Goal: Information Seeking & Learning: Learn about a topic

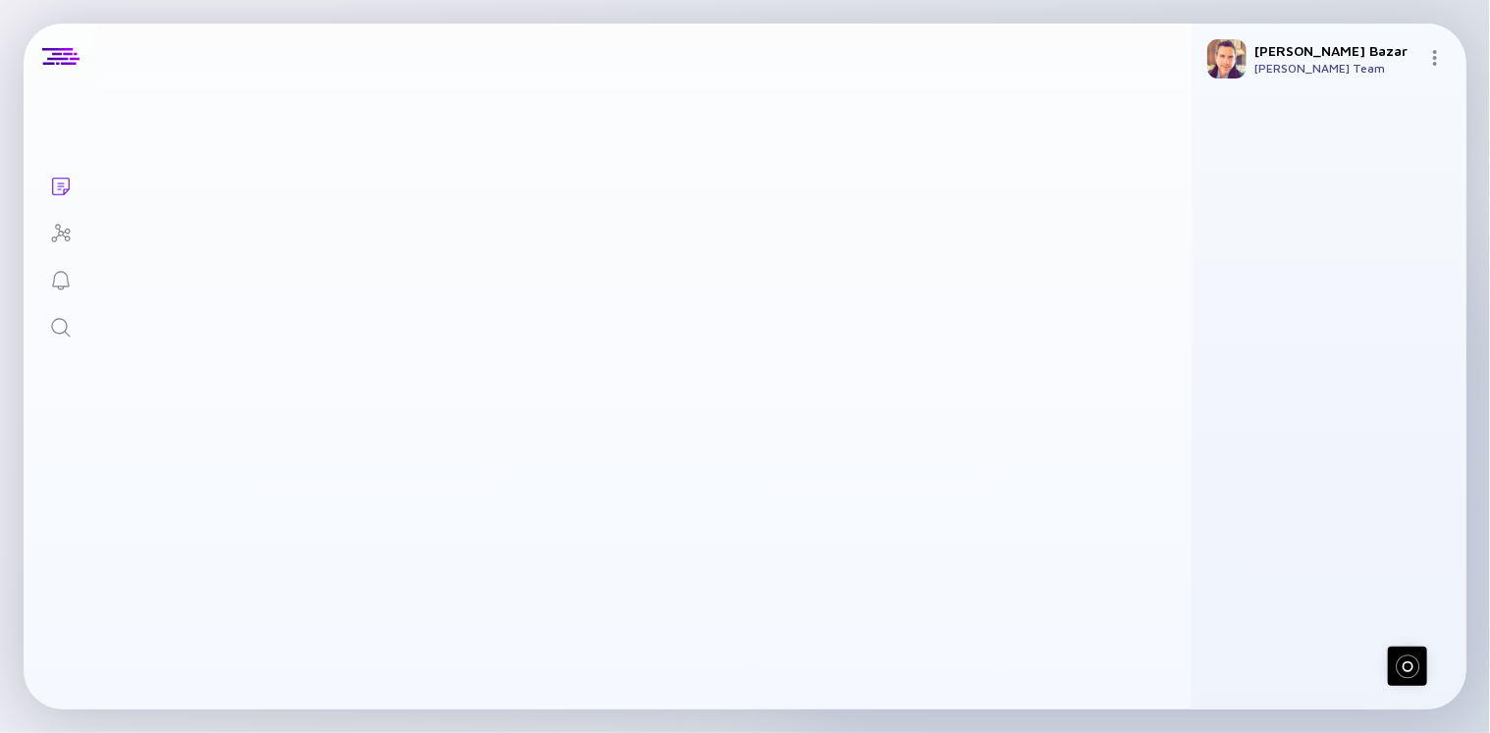
click at [59, 316] on icon "Search" at bounding box center [61, 328] width 24 height 24
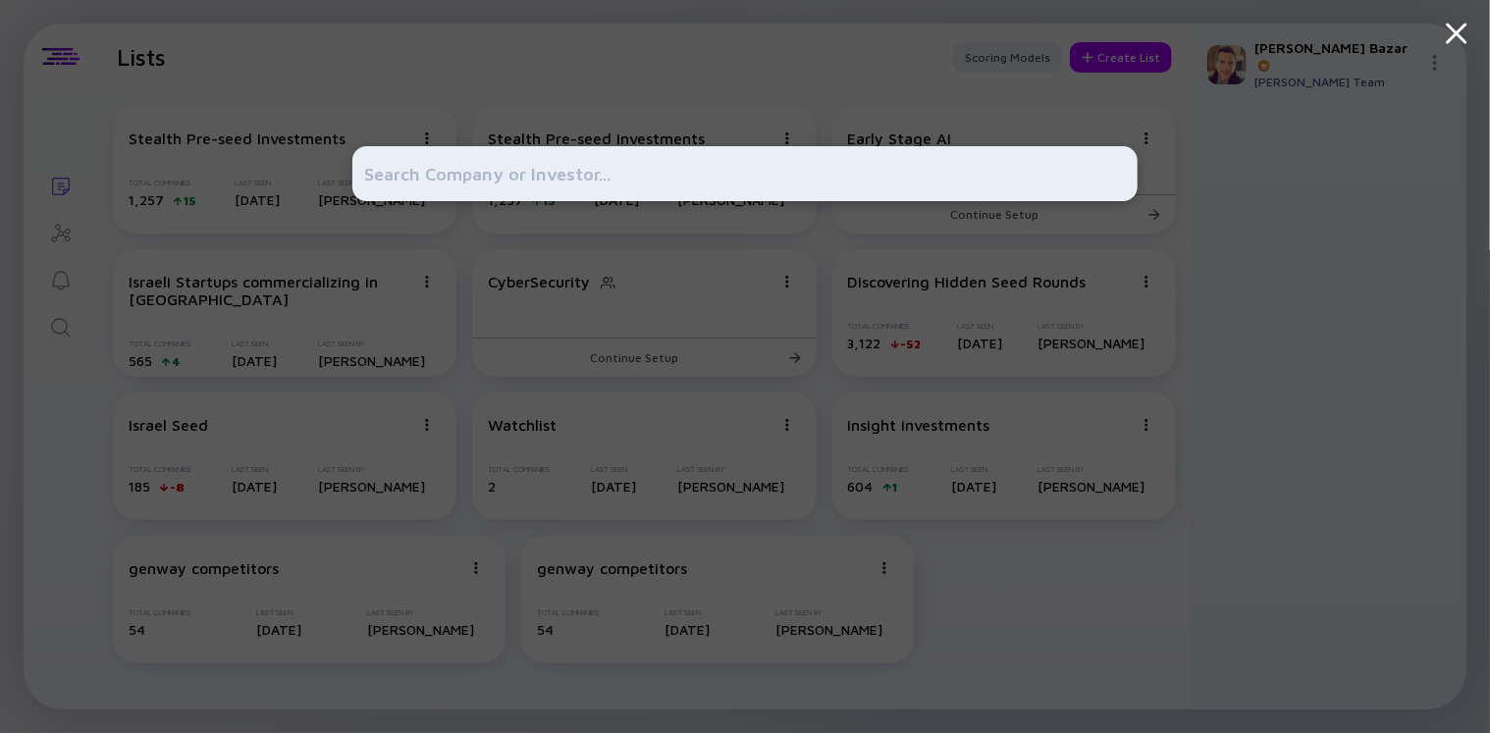
click at [457, 172] on input "text" at bounding box center [745, 173] width 762 height 35
paste input "[PERSON_NAME]"
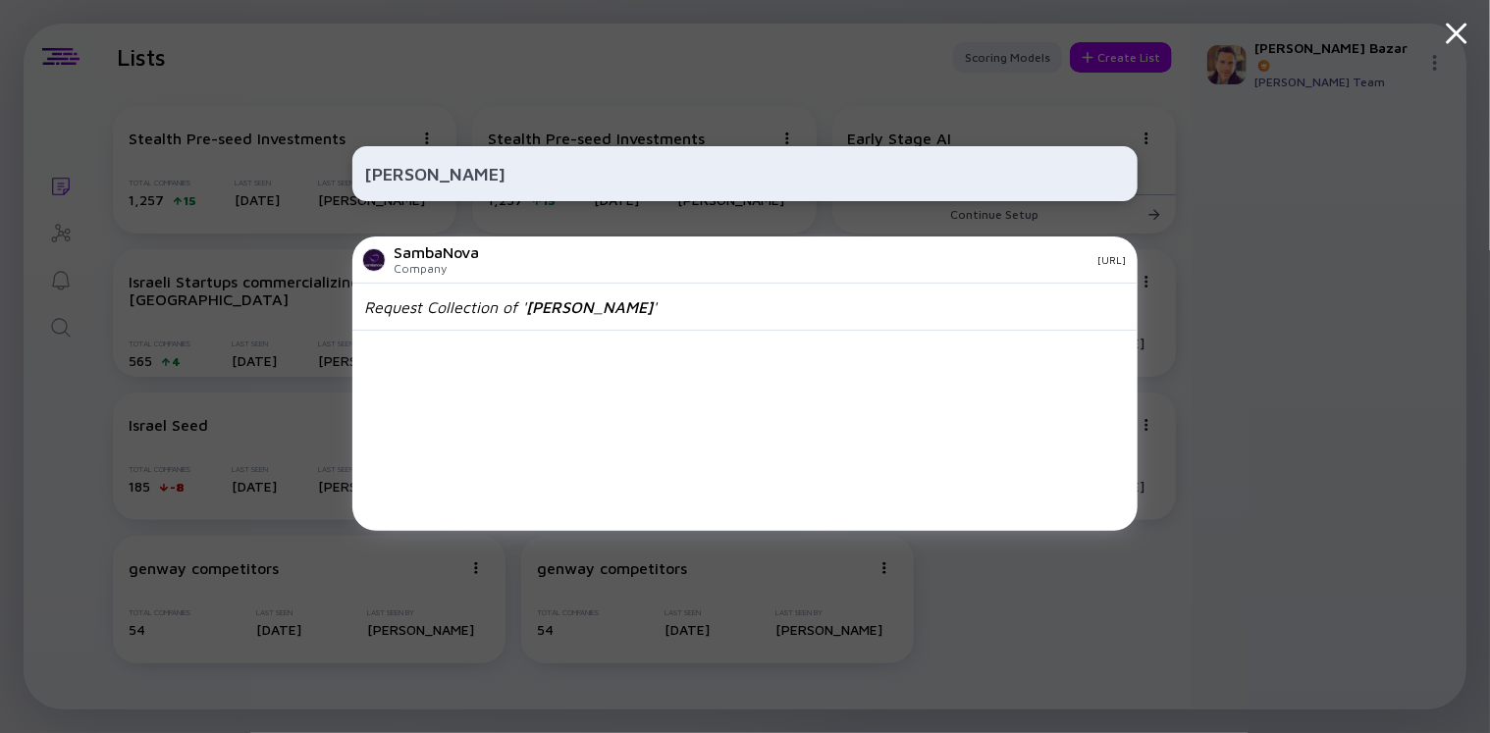
type input "[PERSON_NAME]"
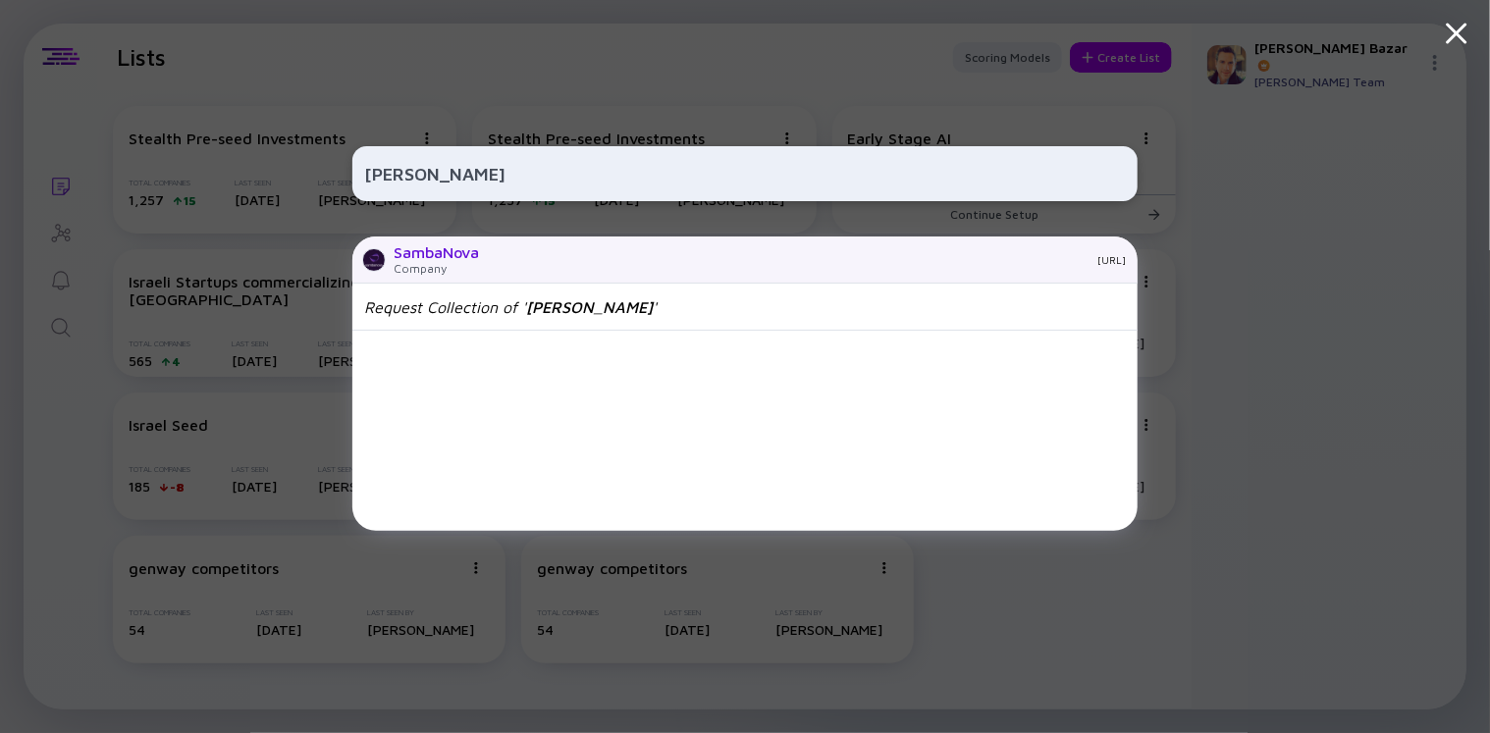
click at [416, 259] on div "SambaNova" at bounding box center [436, 252] width 85 height 18
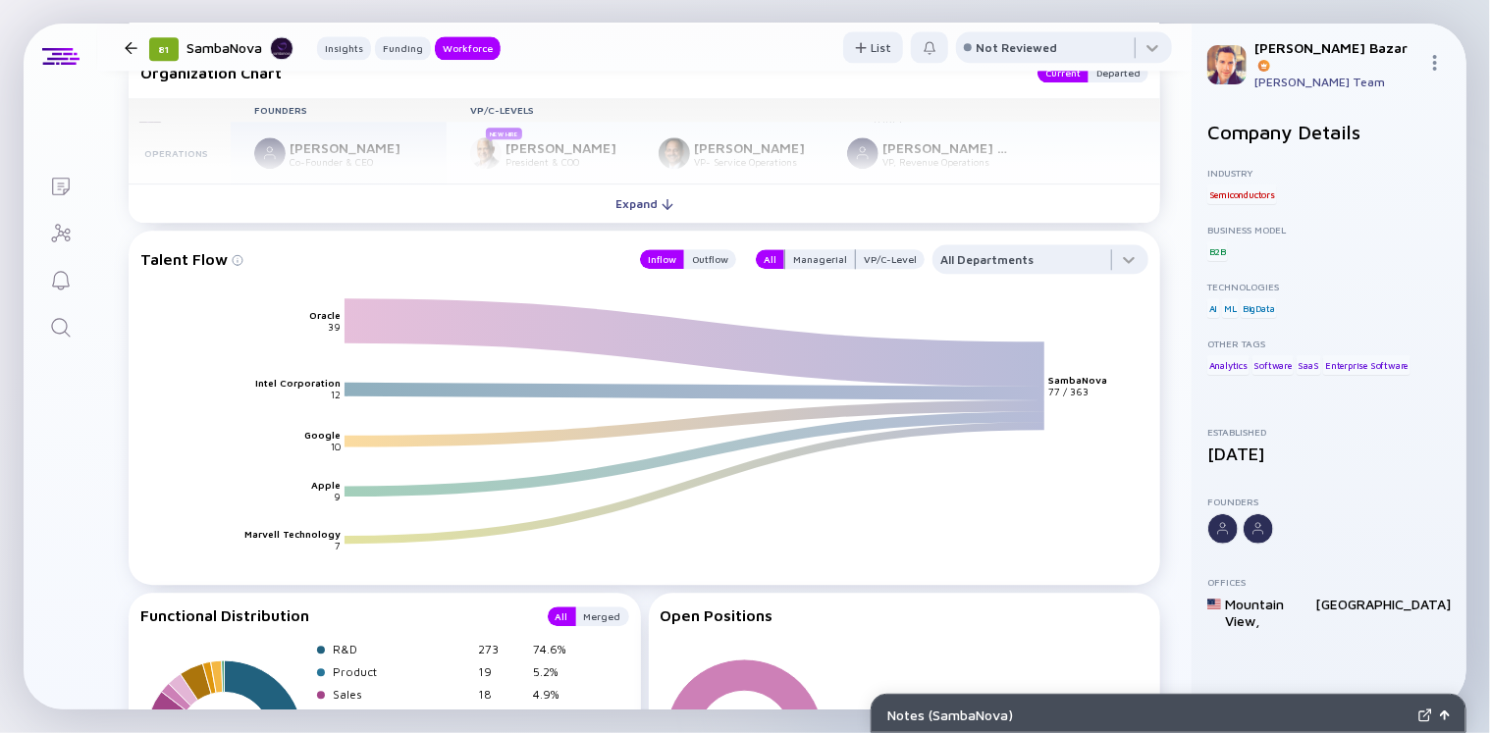
scroll to position [2535, 0]
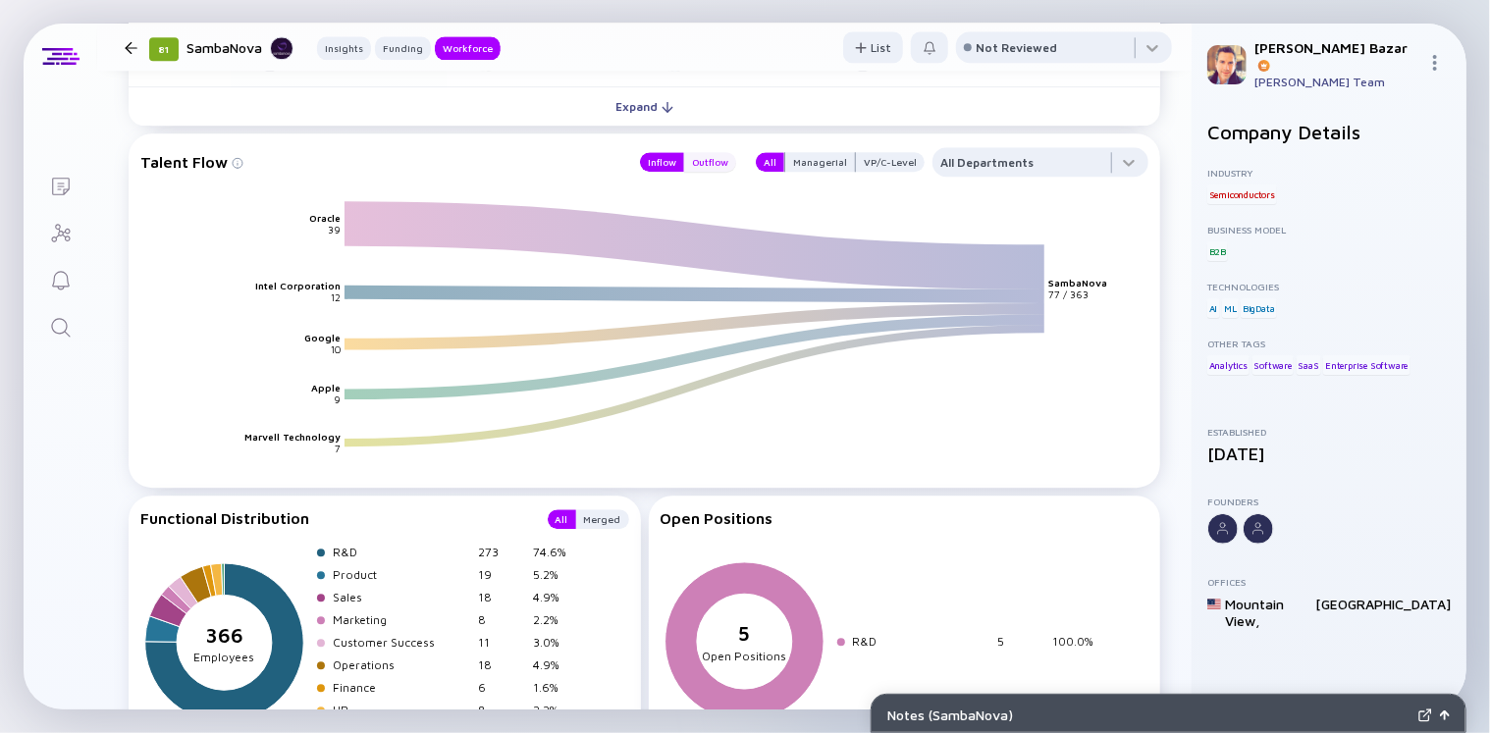
click at [734, 163] on div "Outflow" at bounding box center [710, 162] width 52 height 20
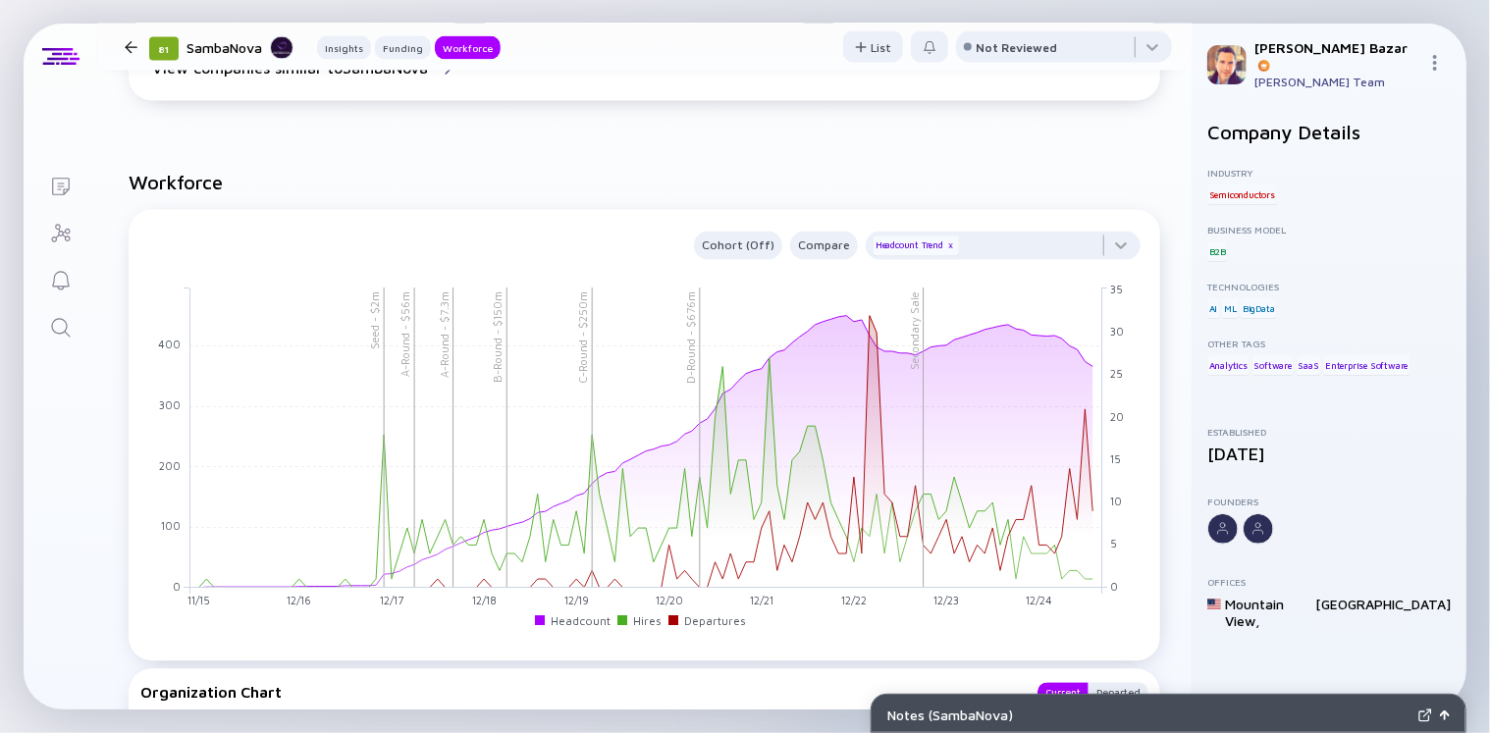
scroll to position [1800, 0]
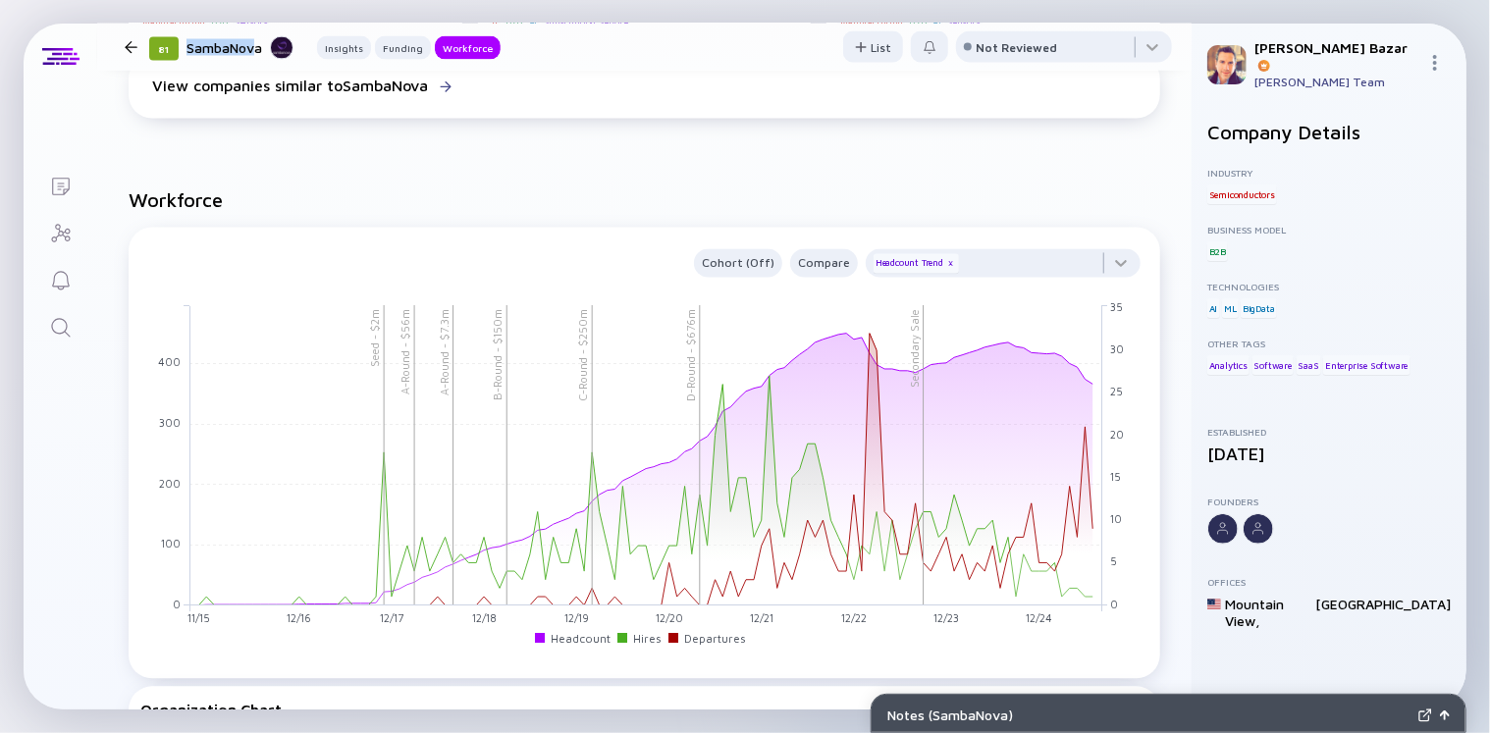
drag, startPoint x: 187, startPoint y: 47, endPoint x: 258, endPoint y: 43, distance: 70.8
click at [258, 43] on div "SambaNova" at bounding box center [239, 47] width 107 height 25
click at [266, 48] on div "SambaNova" at bounding box center [239, 47] width 107 height 25
drag, startPoint x: 262, startPoint y: 45, endPoint x: 186, endPoint y: 45, distance: 76.6
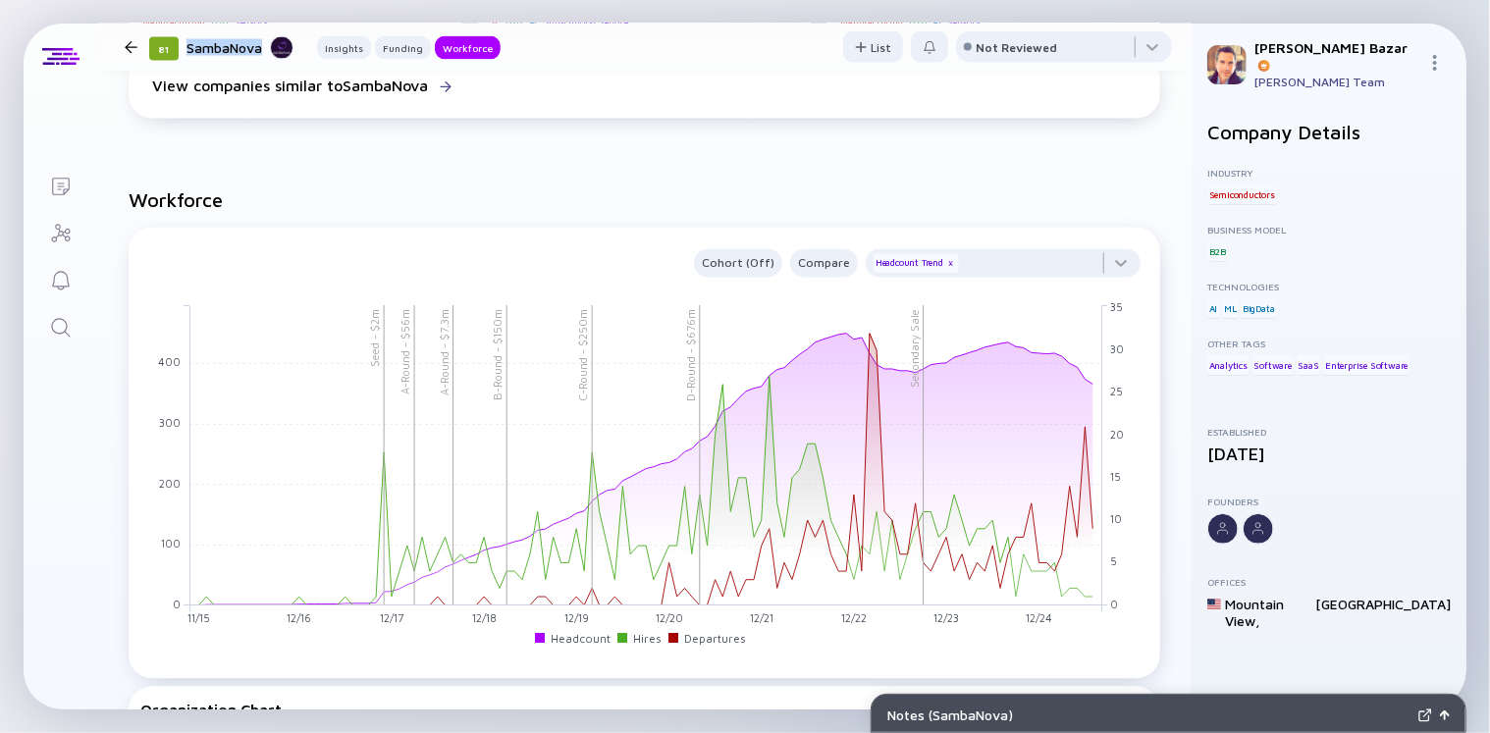
click at [186, 45] on div "SambaNova" at bounding box center [239, 47] width 107 height 25
copy div "SambaNova"
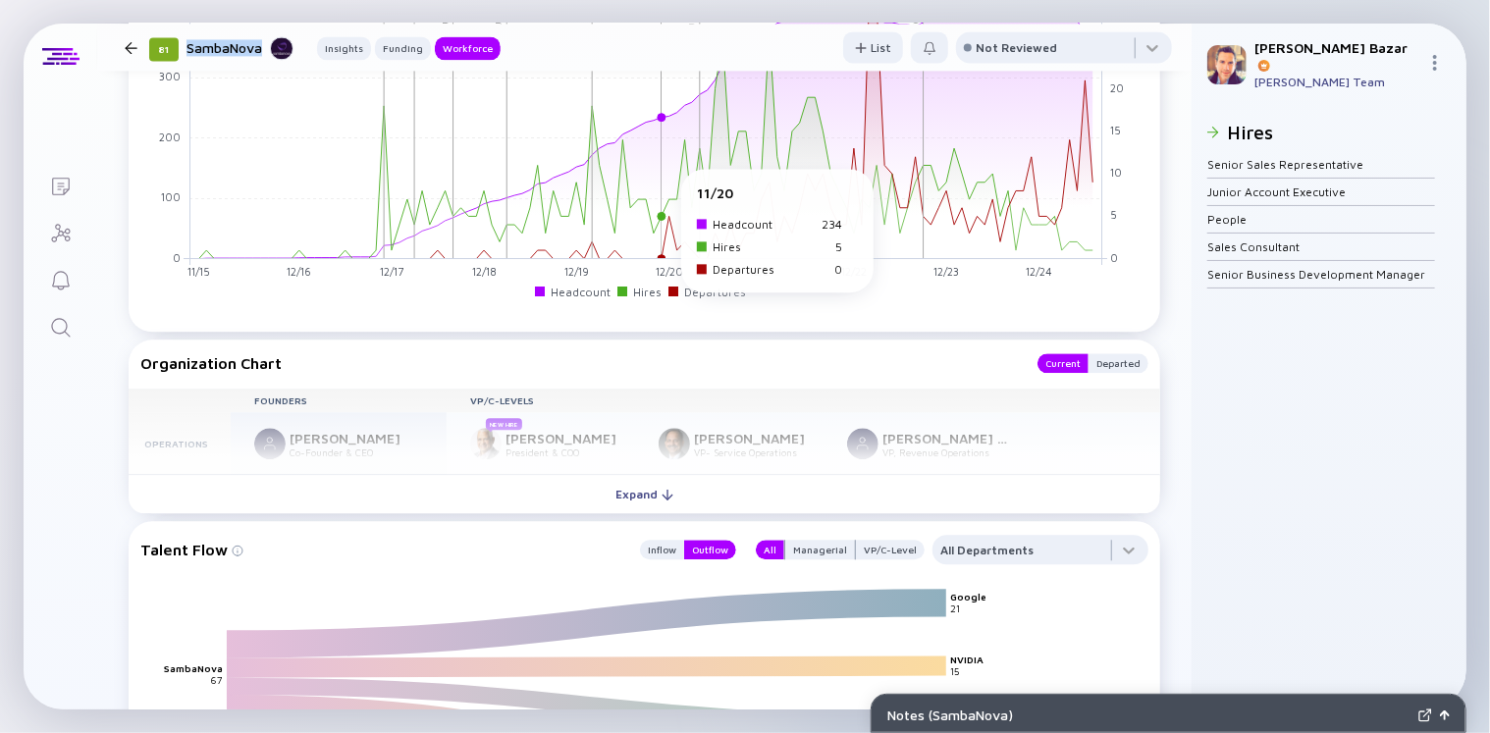
scroll to position [2195, 0]
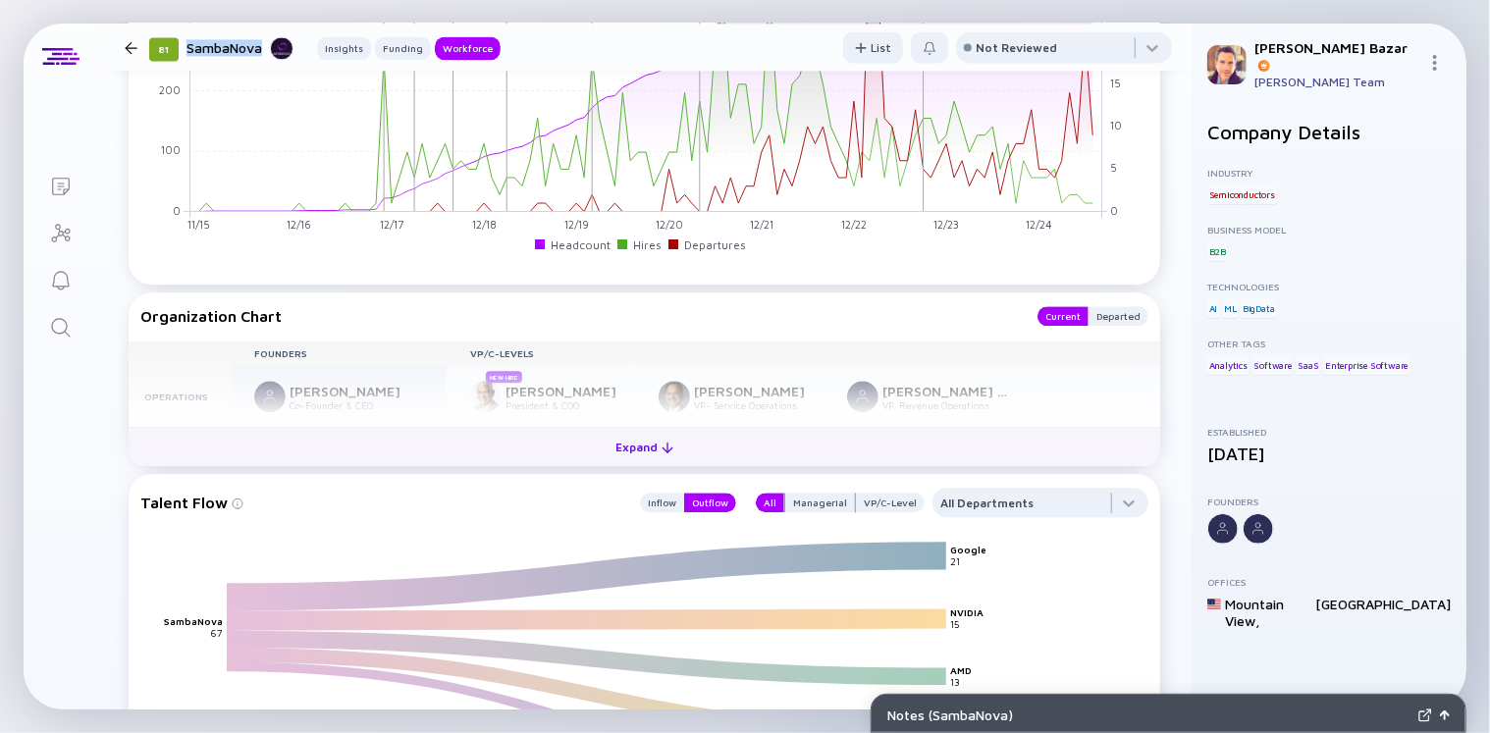
click at [629, 452] on div "Expand" at bounding box center [644, 447] width 81 height 30
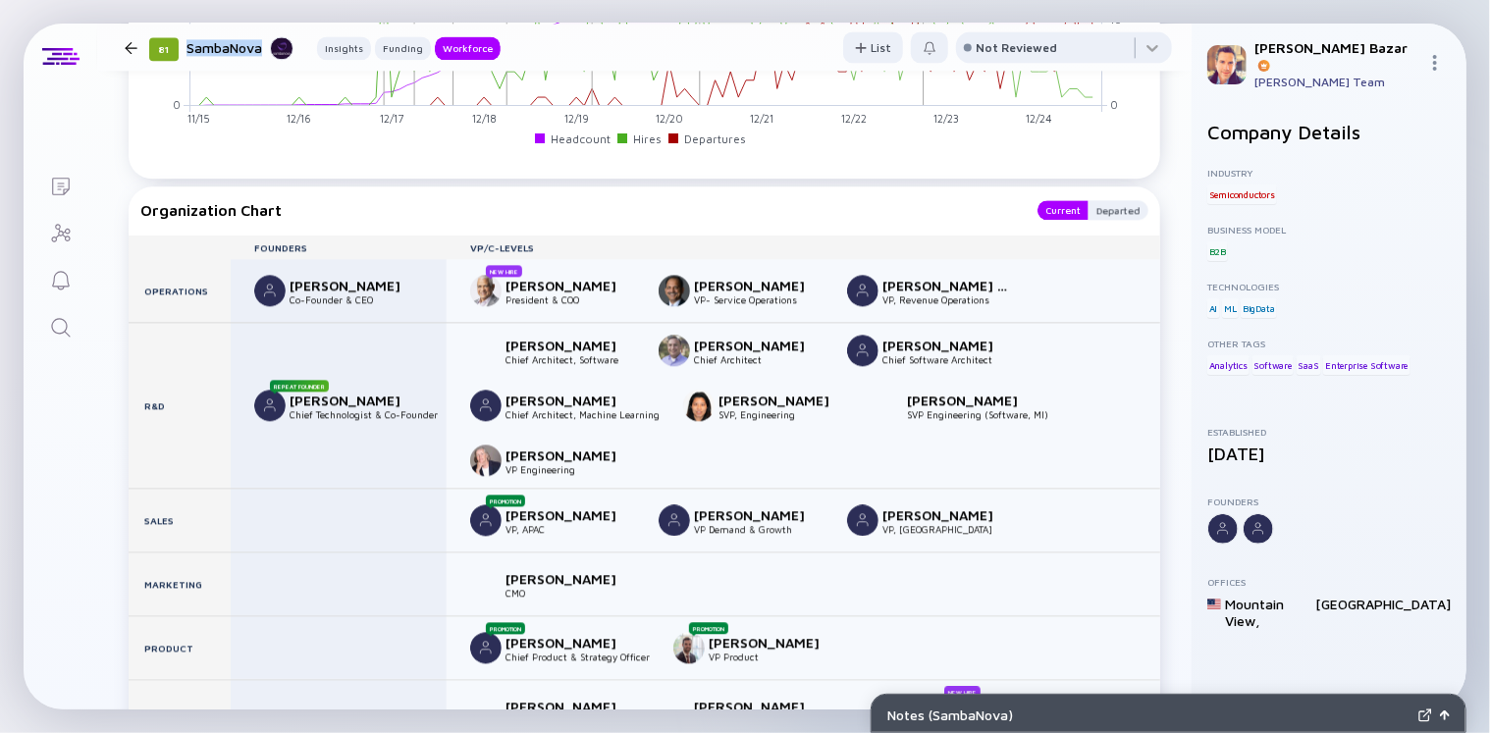
scroll to position [2287, 0]
